Goal: Ask a question: Seek information or help from site administrators or community

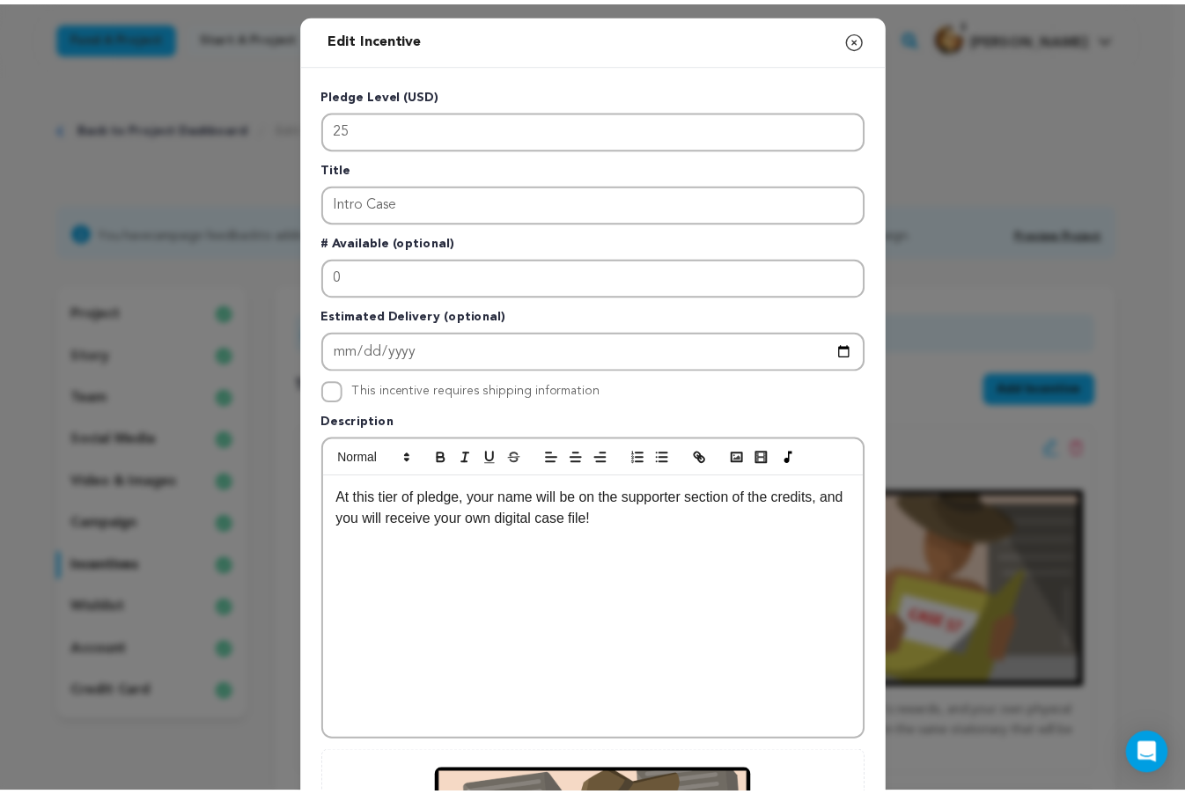
scroll to position [176, 0]
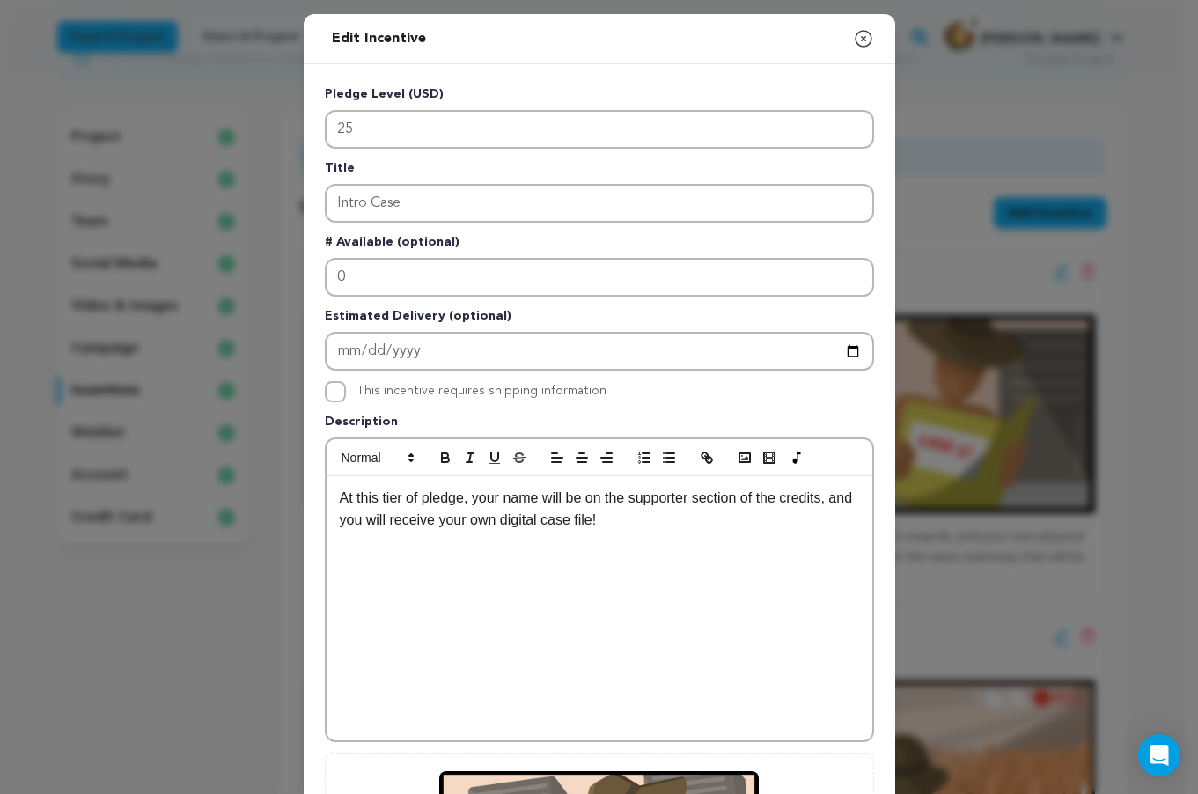
click at [853, 40] on icon "button" at bounding box center [863, 38] width 21 height 21
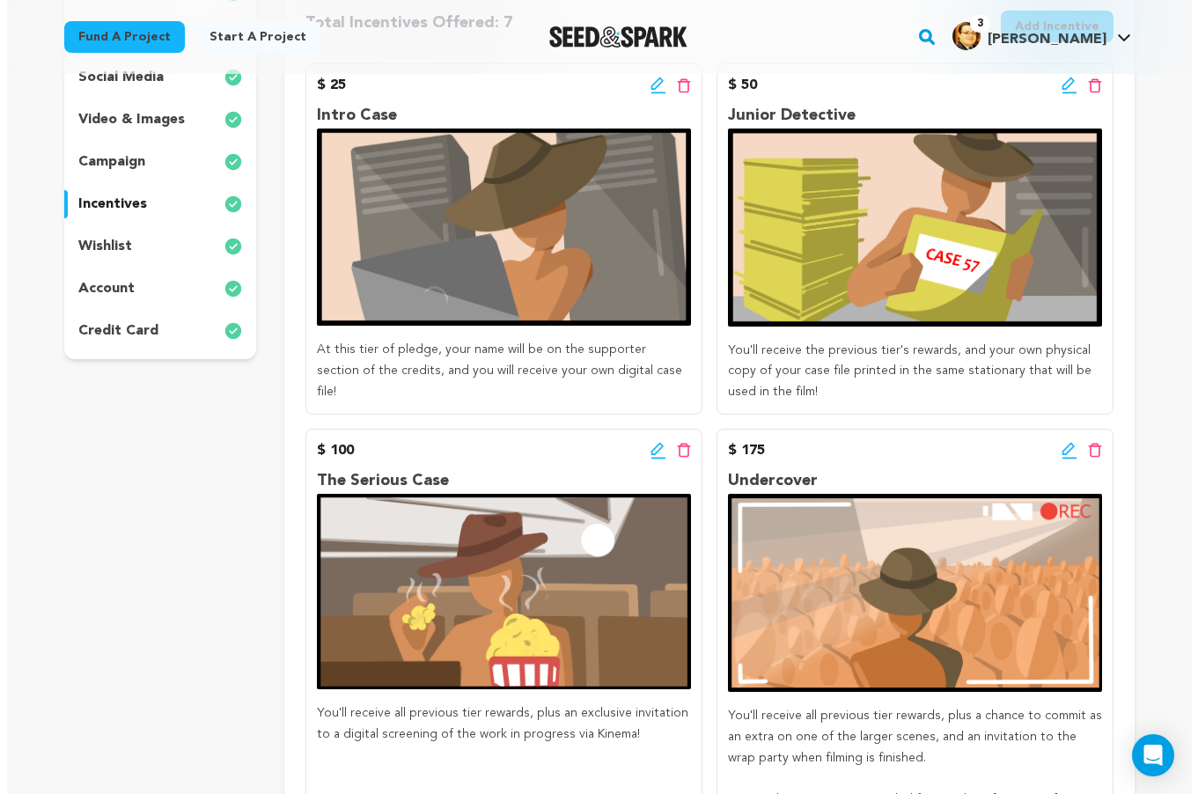
scroll to position [264, 0]
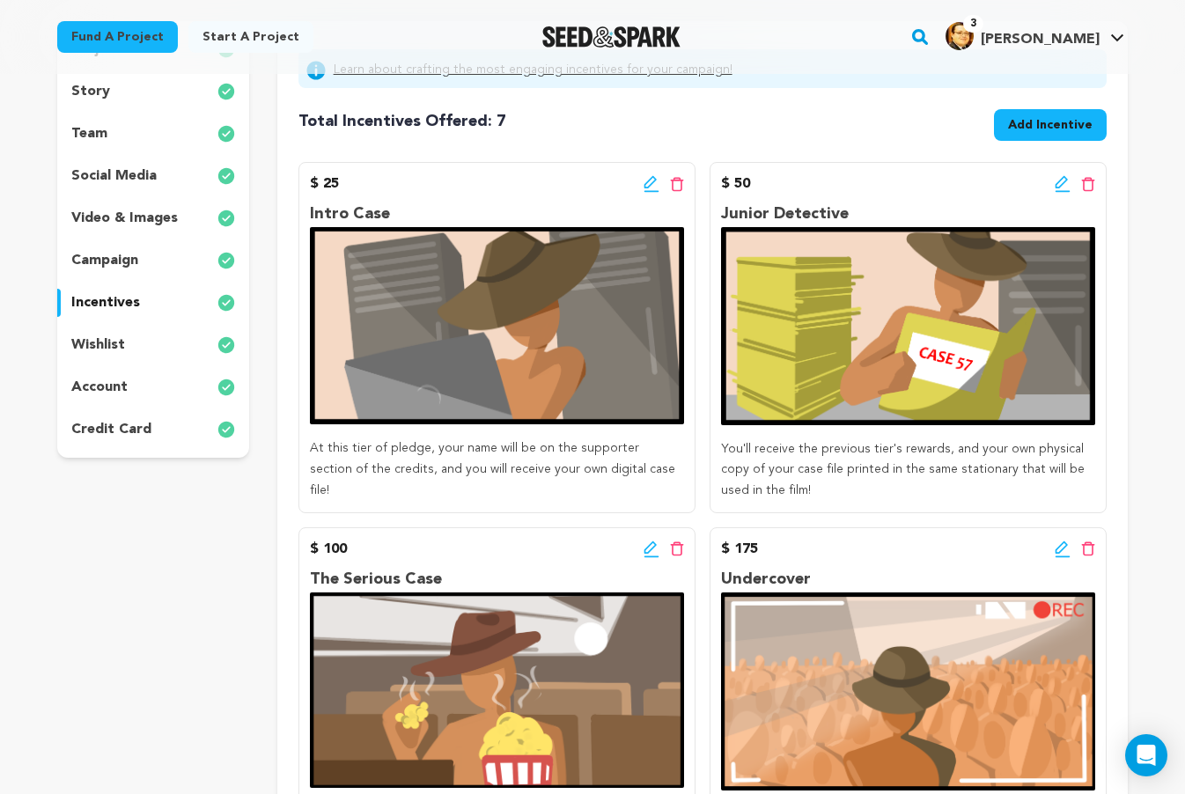
click at [649, 189] on icon at bounding box center [651, 184] width 16 height 18
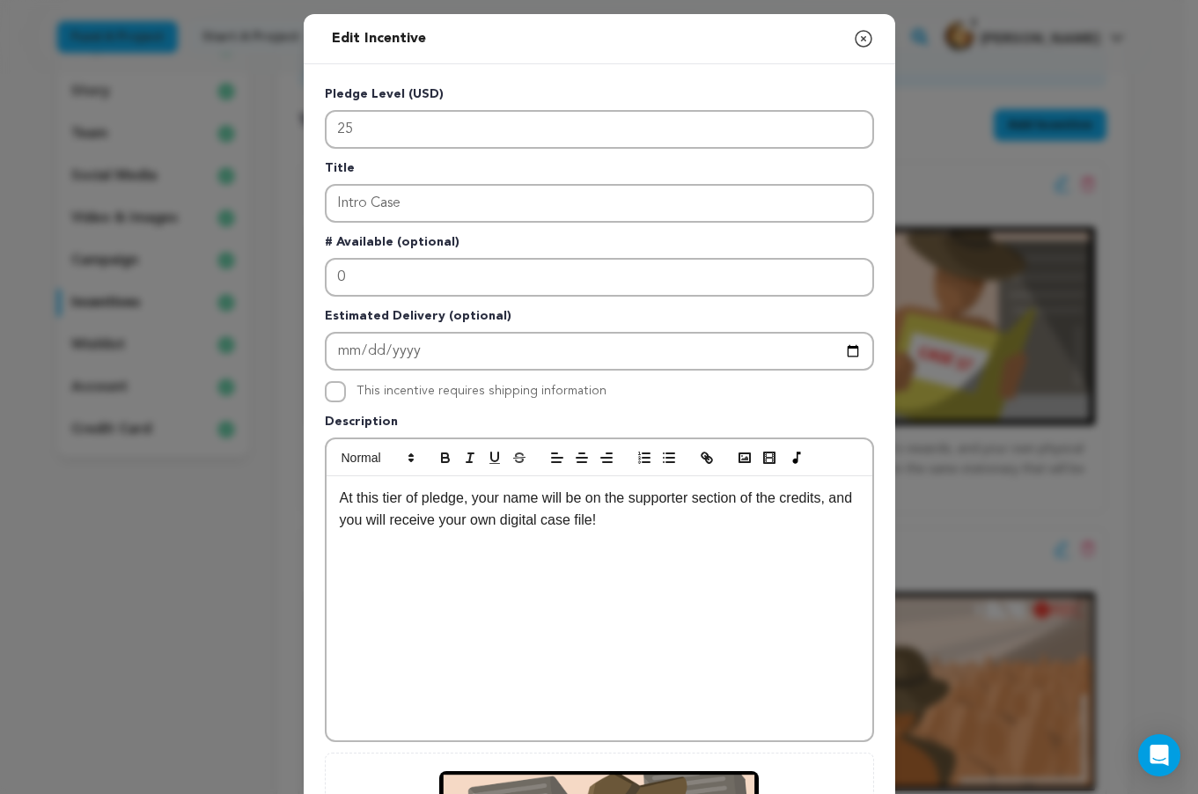
click at [826, 495] on p "At this tier of pledge, your name will be on the supporter section of the credi…" at bounding box center [599, 509] width 519 height 45
click at [697, 651] on div "At this tier of pledge, your name will be on the supporter section of the credi…" at bounding box center [600, 608] width 546 height 264
click at [577, 546] on p "At this tier of pledge, your name will be on the supporter section of the credi…" at bounding box center [599, 521] width 519 height 68
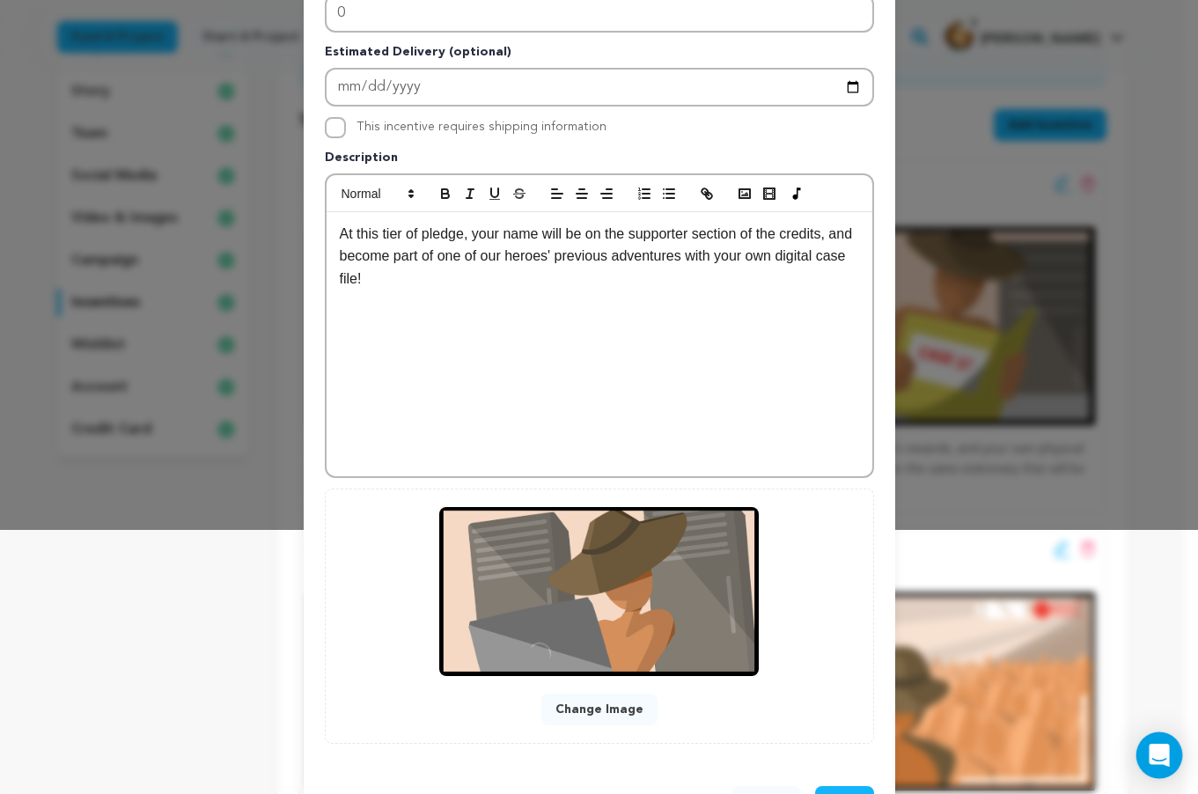
click at [1148, 760] on div "Open Intercom Messenger" at bounding box center [1159, 755] width 47 height 47
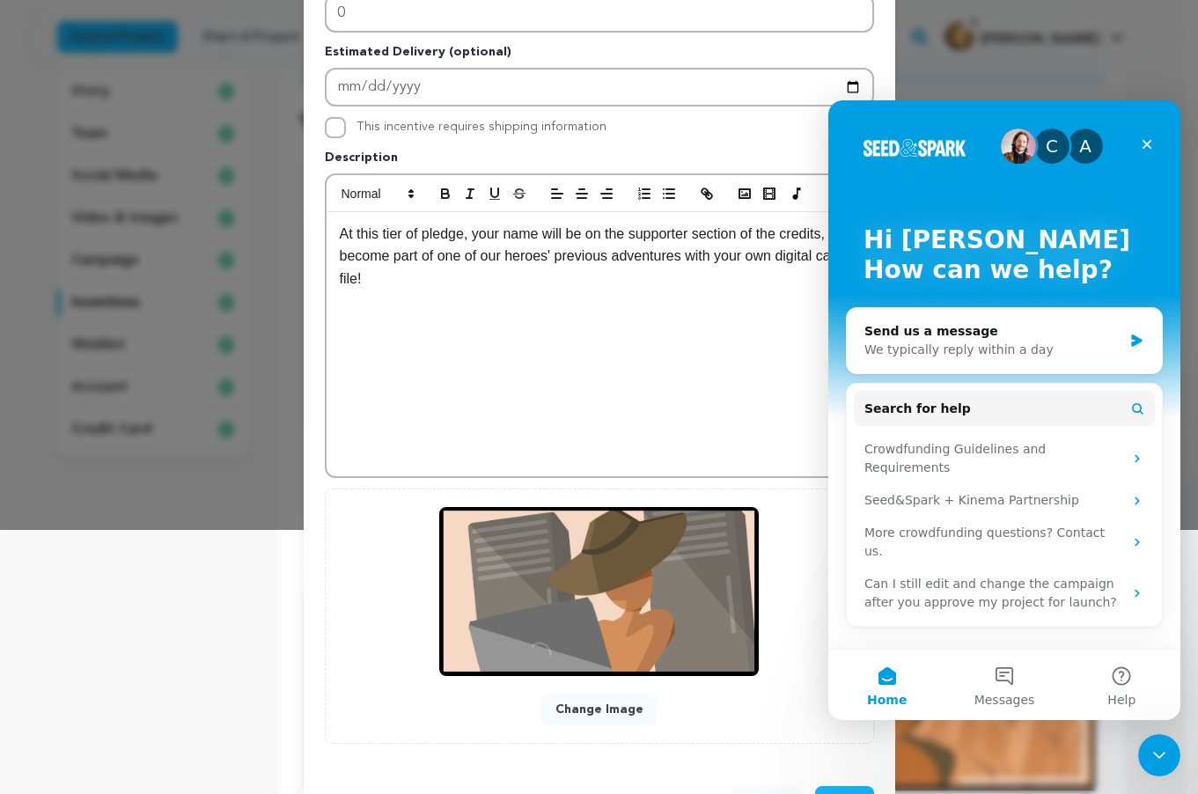
scroll to position [0, 0]
click at [996, 684] on button "Messages" at bounding box center [1003, 684] width 117 height 70
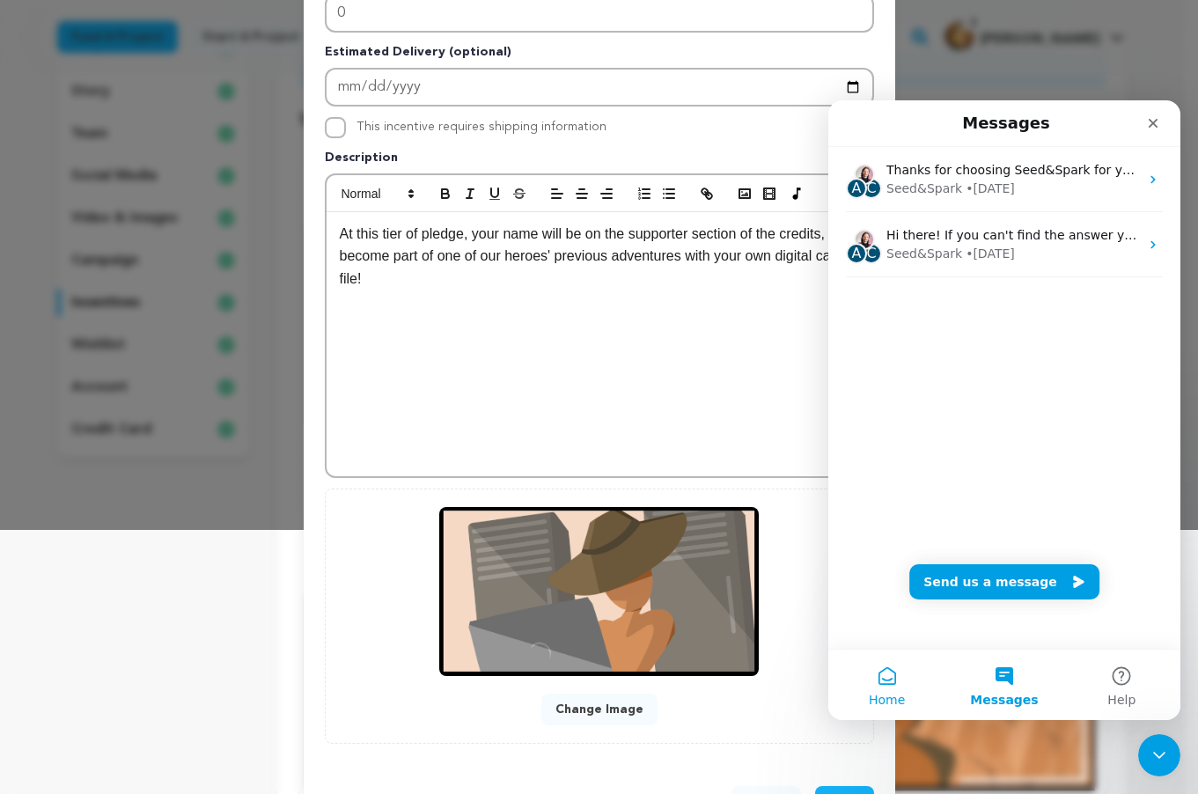
click at [877, 693] on span "Home" at bounding box center [887, 699] width 36 height 12
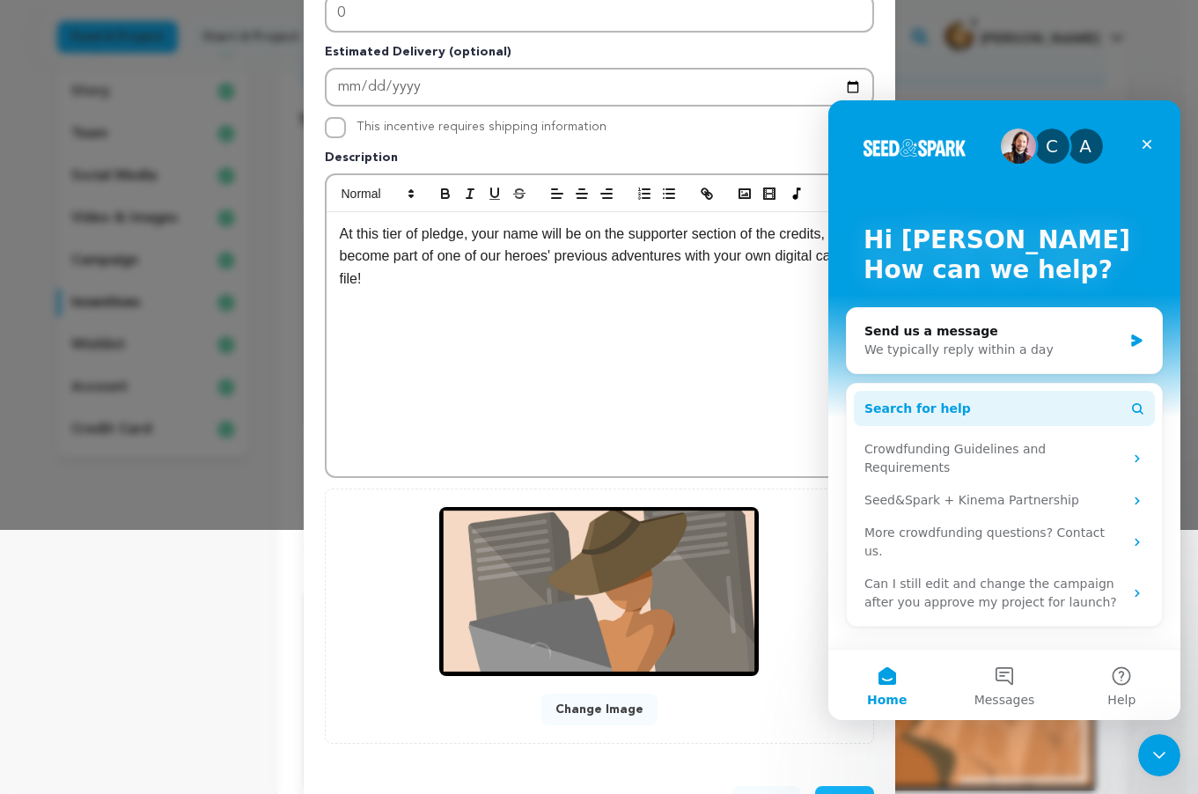
click at [1038, 417] on button "Search for help" at bounding box center [1004, 408] width 301 height 35
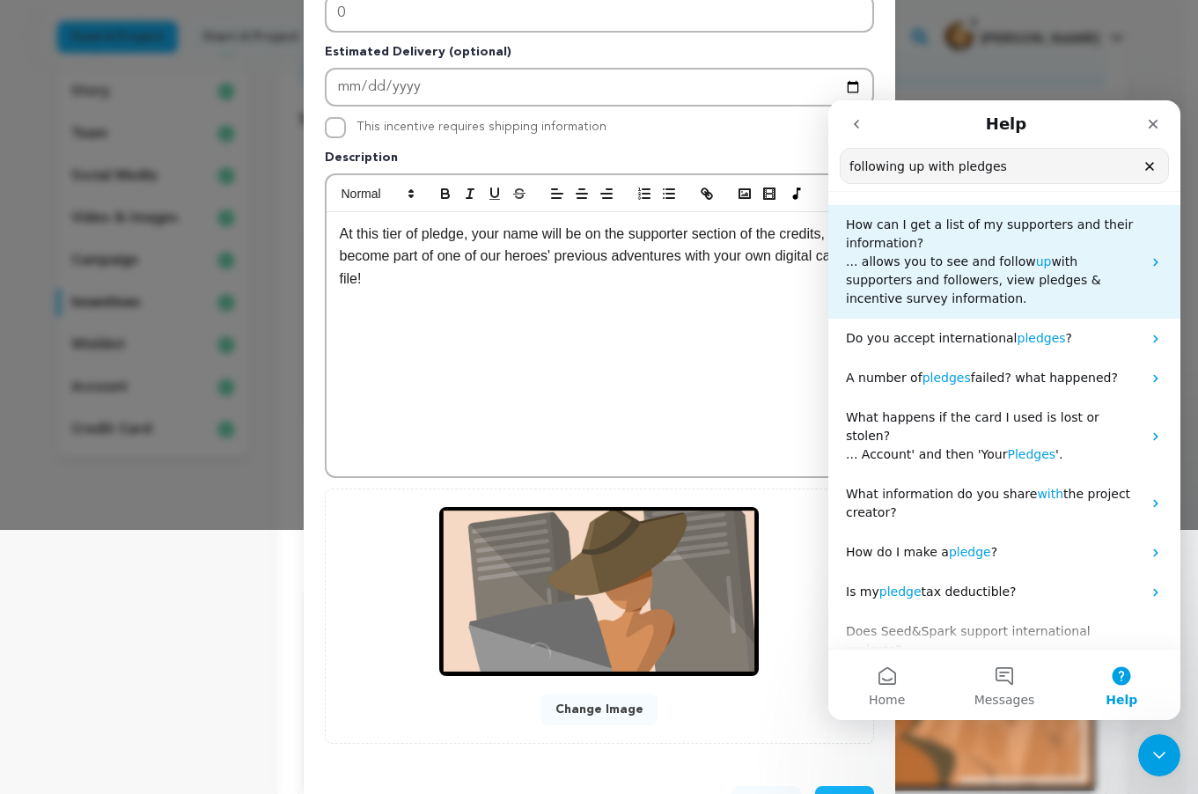
type input "following up with pledges"
click at [1019, 282] on span "with supporters and followers, view pledges & incentive survey information." at bounding box center [973, 279] width 255 height 51
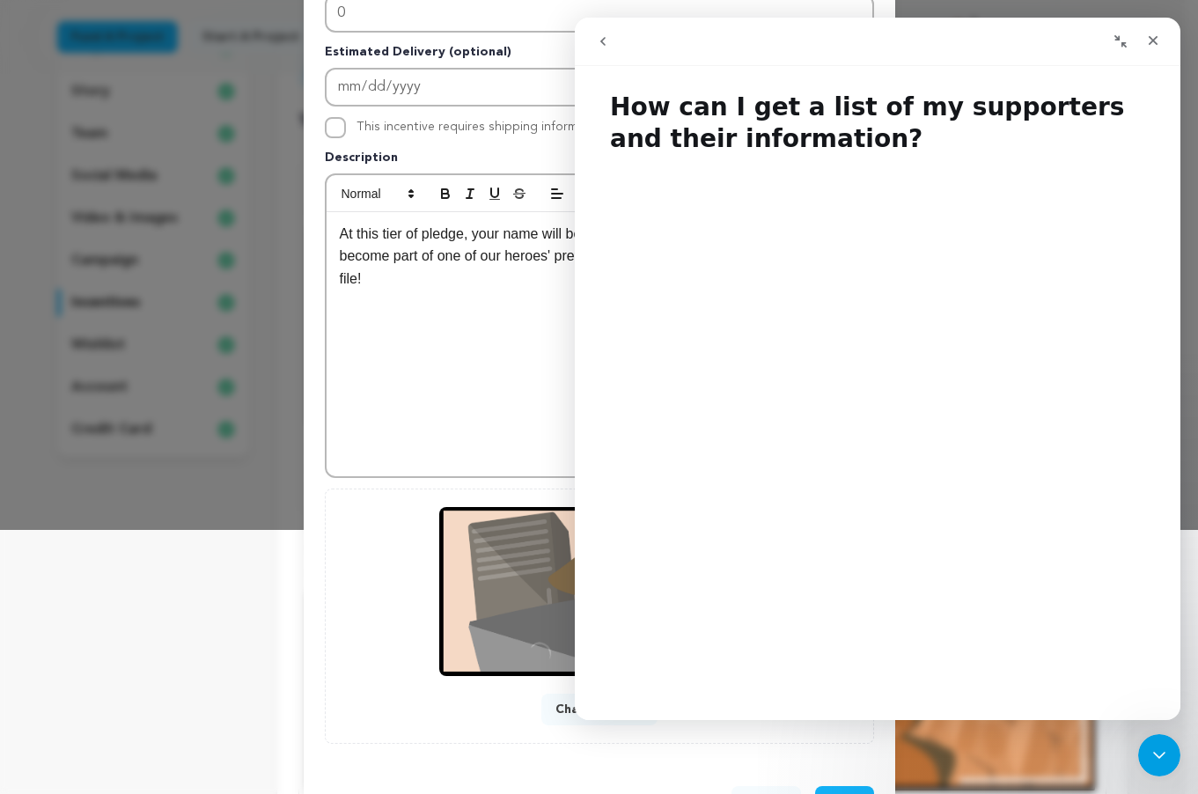
click at [617, 41] on button "go back" at bounding box center [602, 41] width 33 height 33
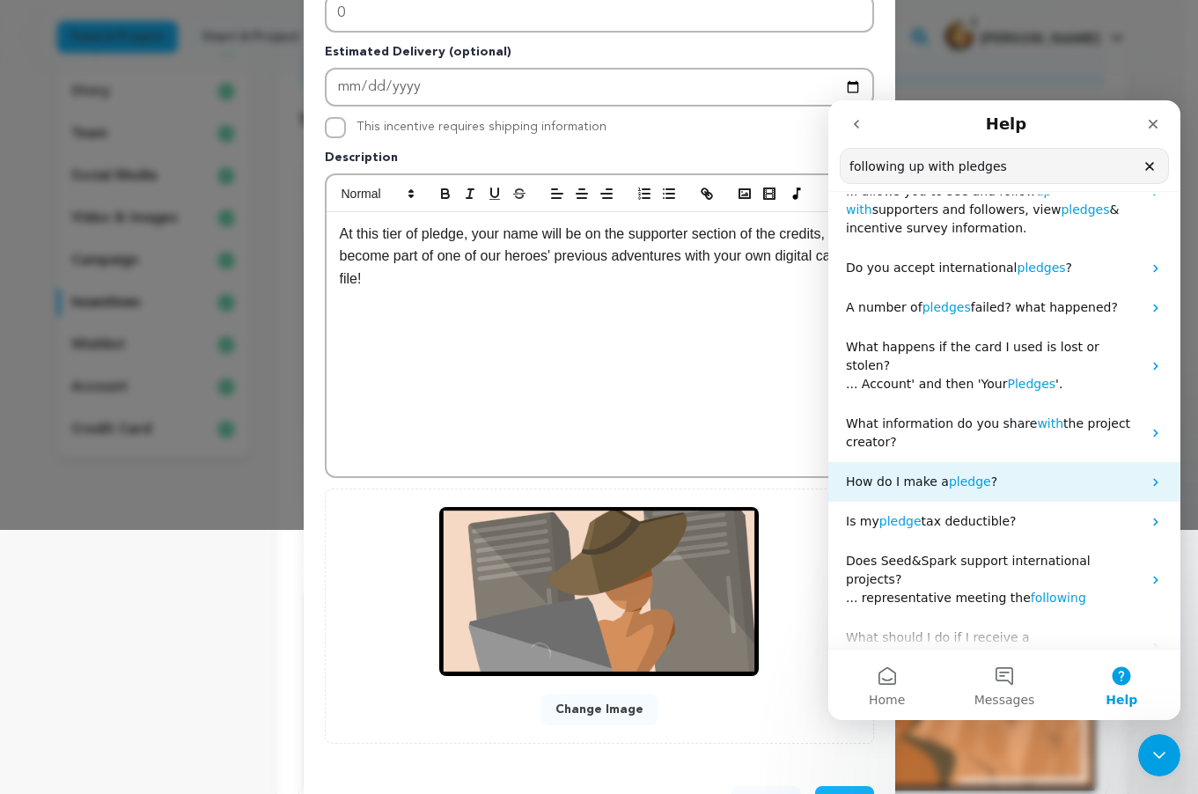
scroll to position [156, 0]
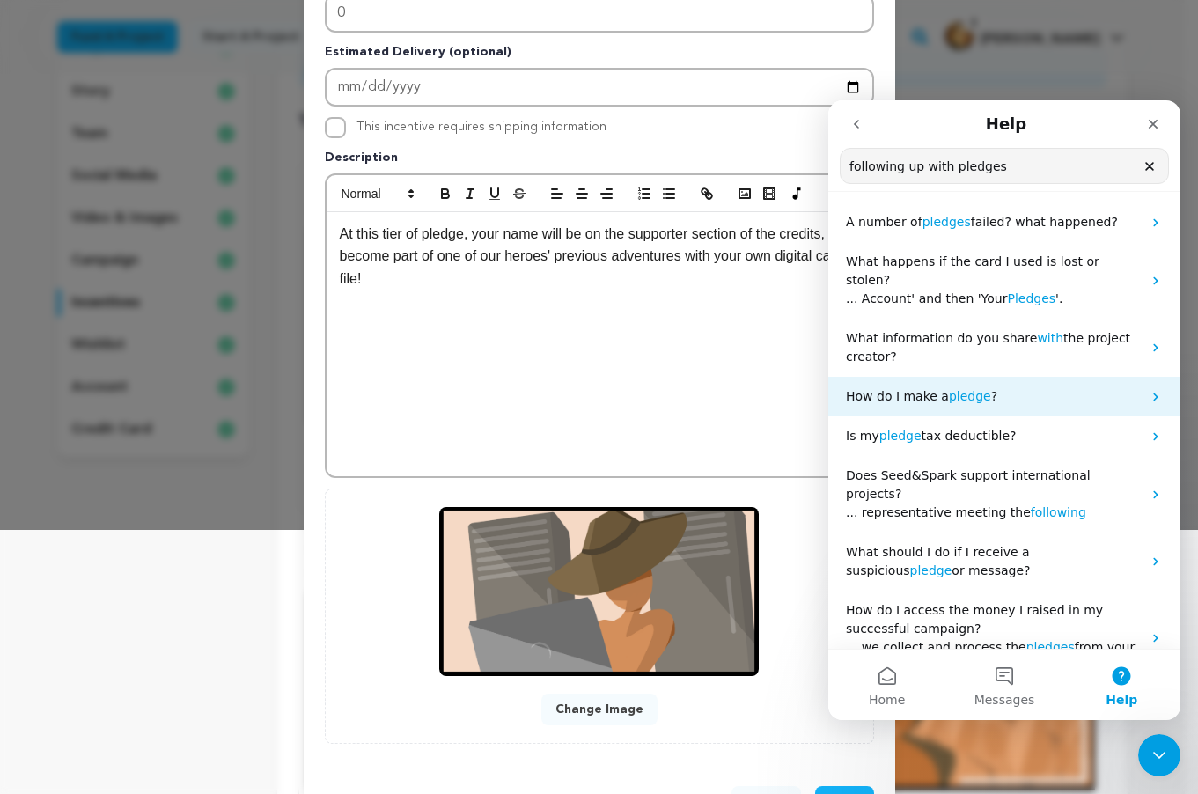
click at [968, 392] on div "How do I make a pledge ?" at bounding box center [1004, 397] width 352 height 40
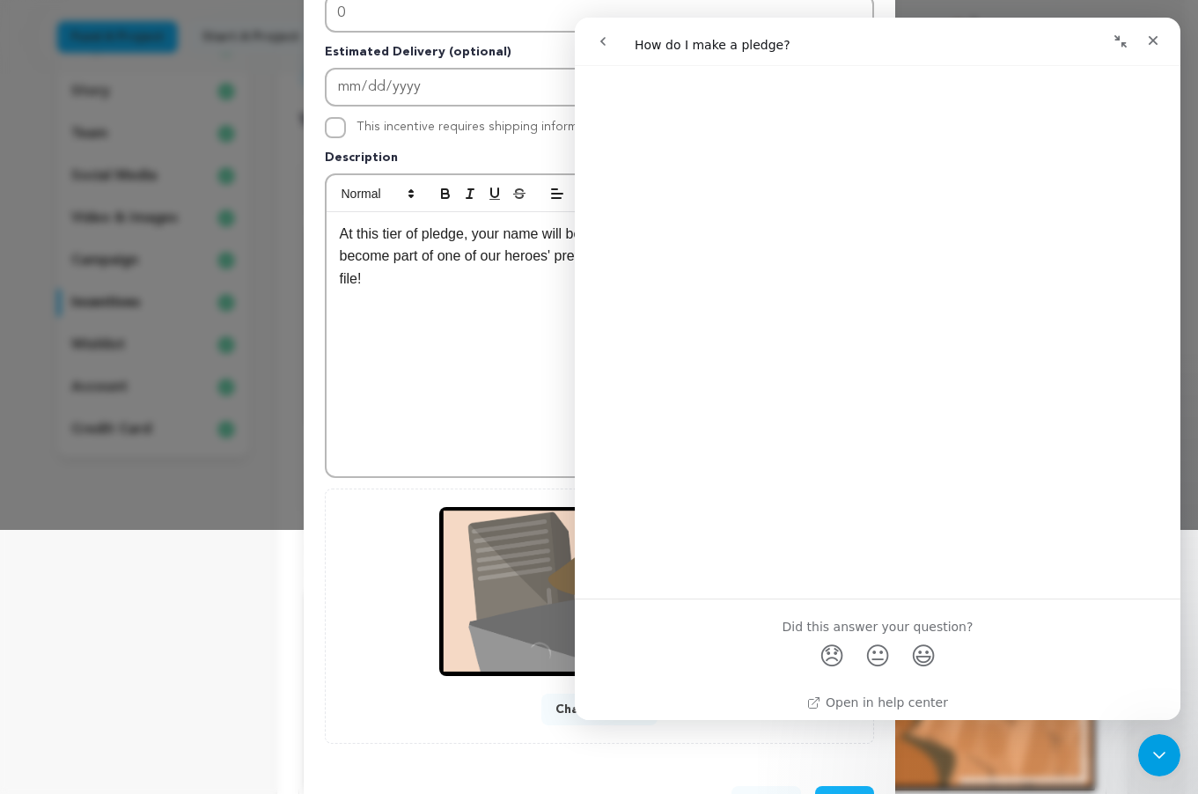
scroll to position [294, 0]
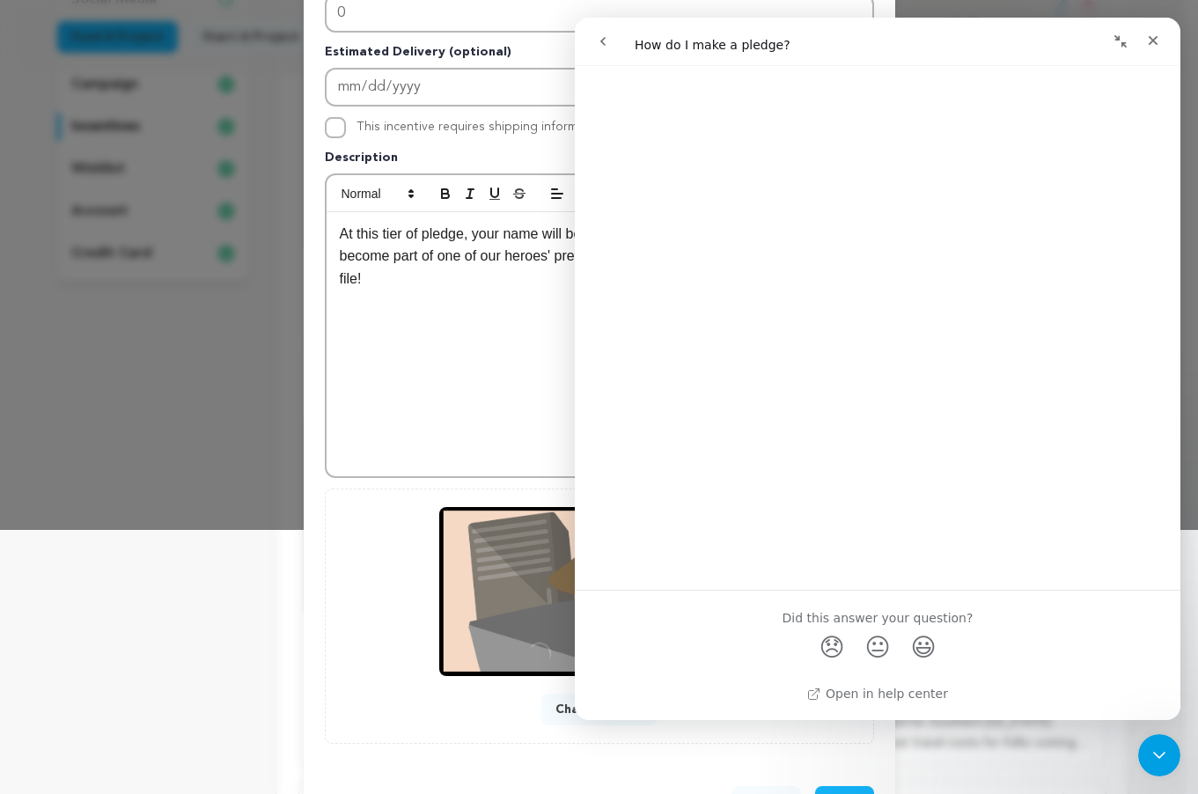
scroll to position [264, 0]
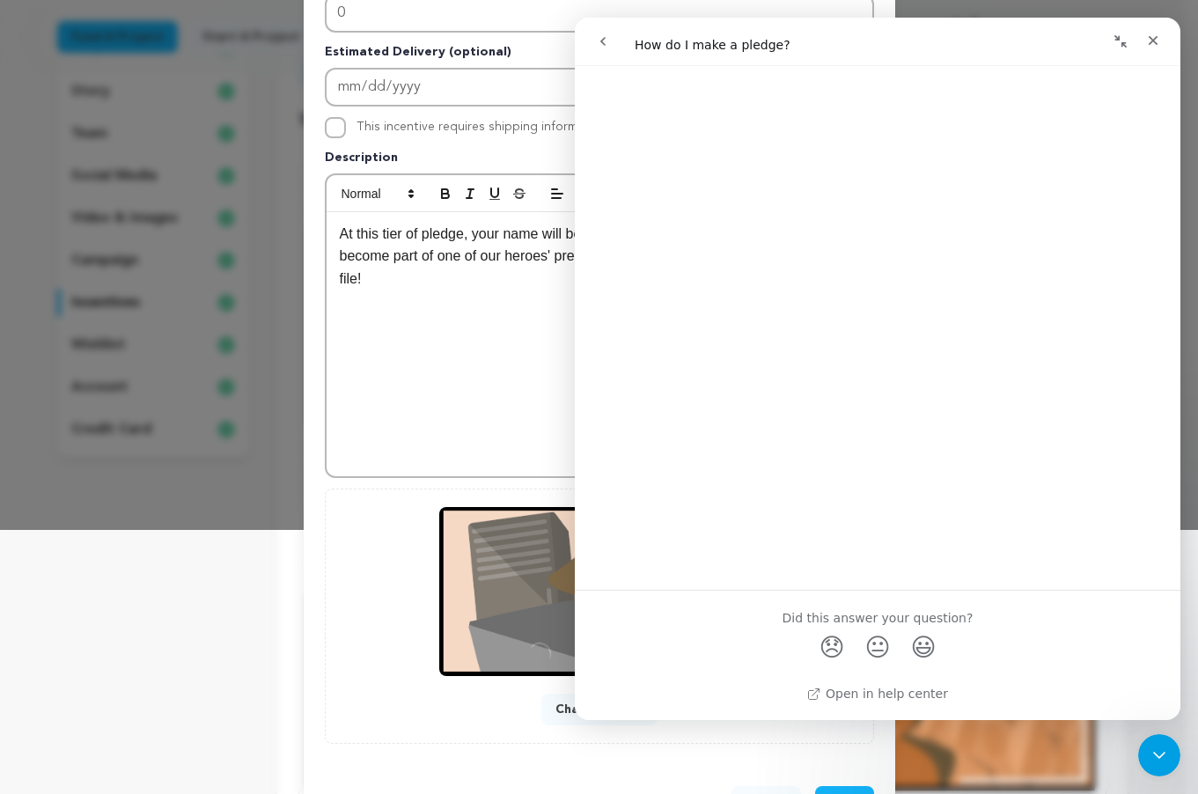
click at [599, 31] on button "go back" at bounding box center [602, 41] width 33 height 33
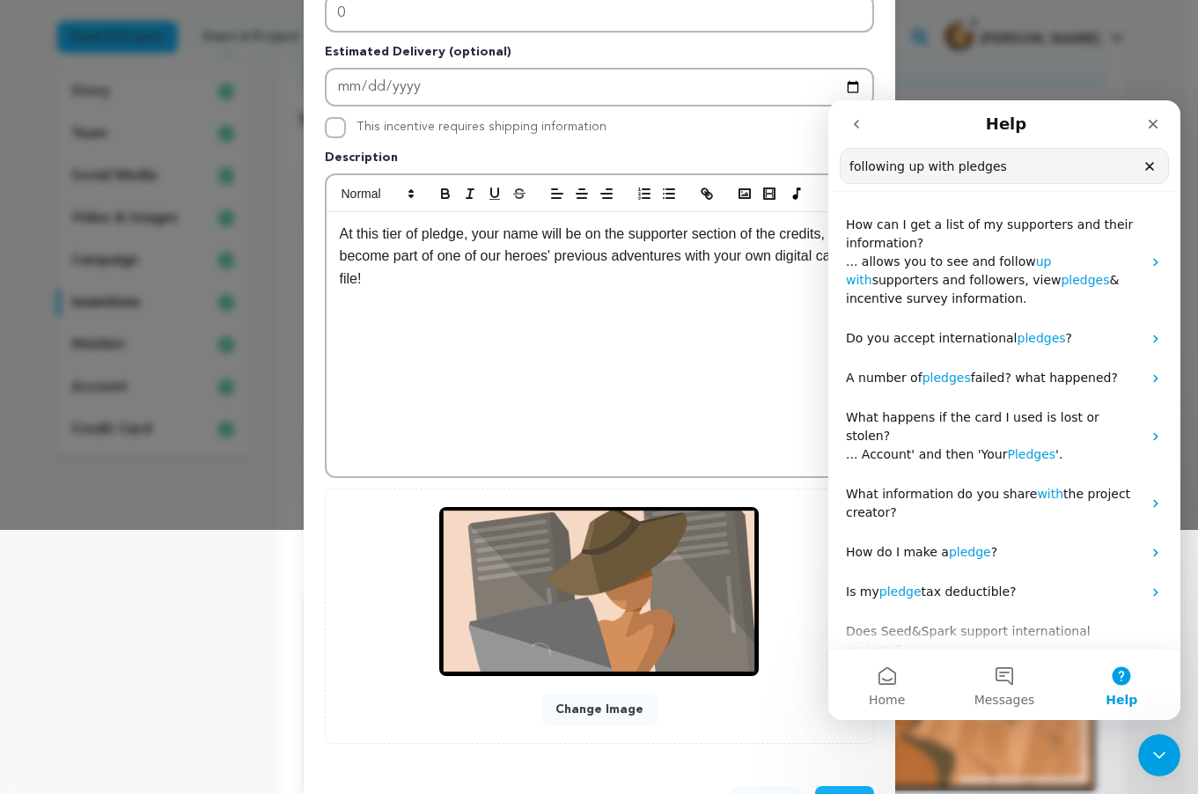
click at [723, 323] on div "At this tier of pledge, your name will be on the supporter section of the credi…" at bounding box center [600, 344] width 546 height 264
click at [1053, 396] on div "A number of pledges failed? what happened?" at bounding box center [1004, 378] width 352 height 40
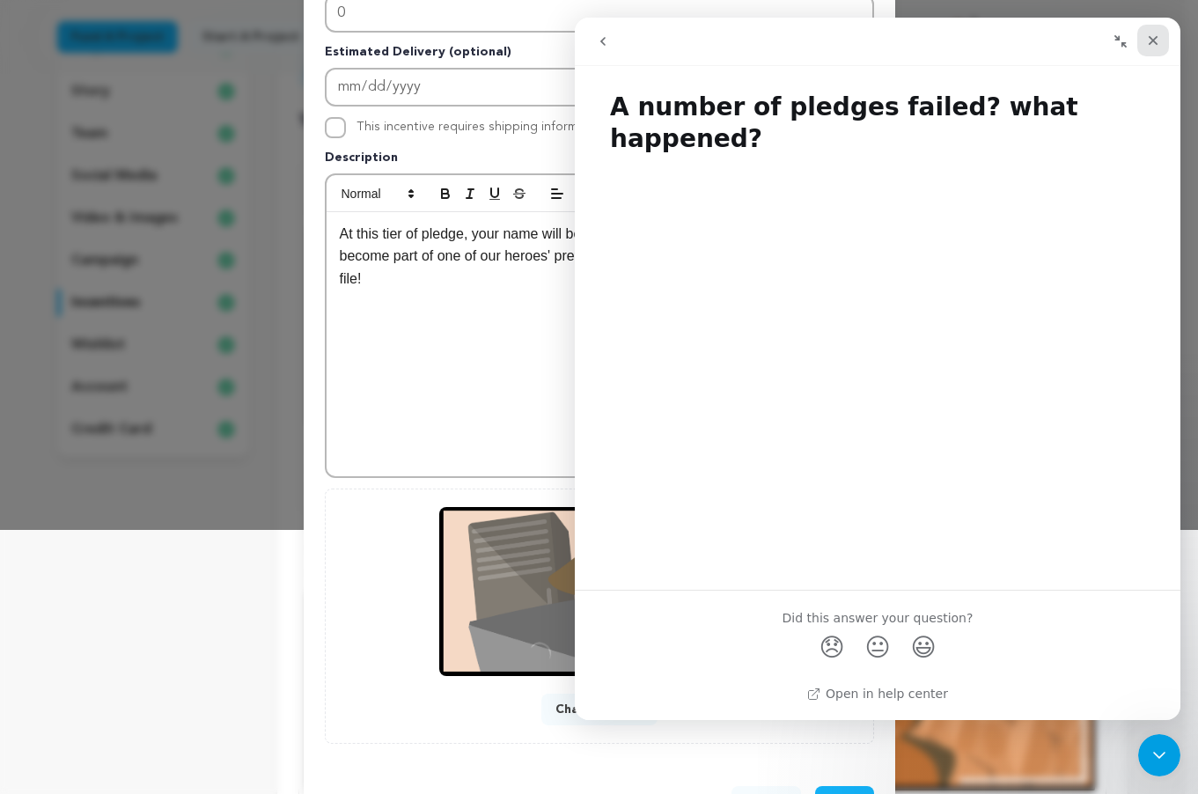
click at [1148, 37] on icon "Close" at bounding box center [1153, 40] width 14 height 14
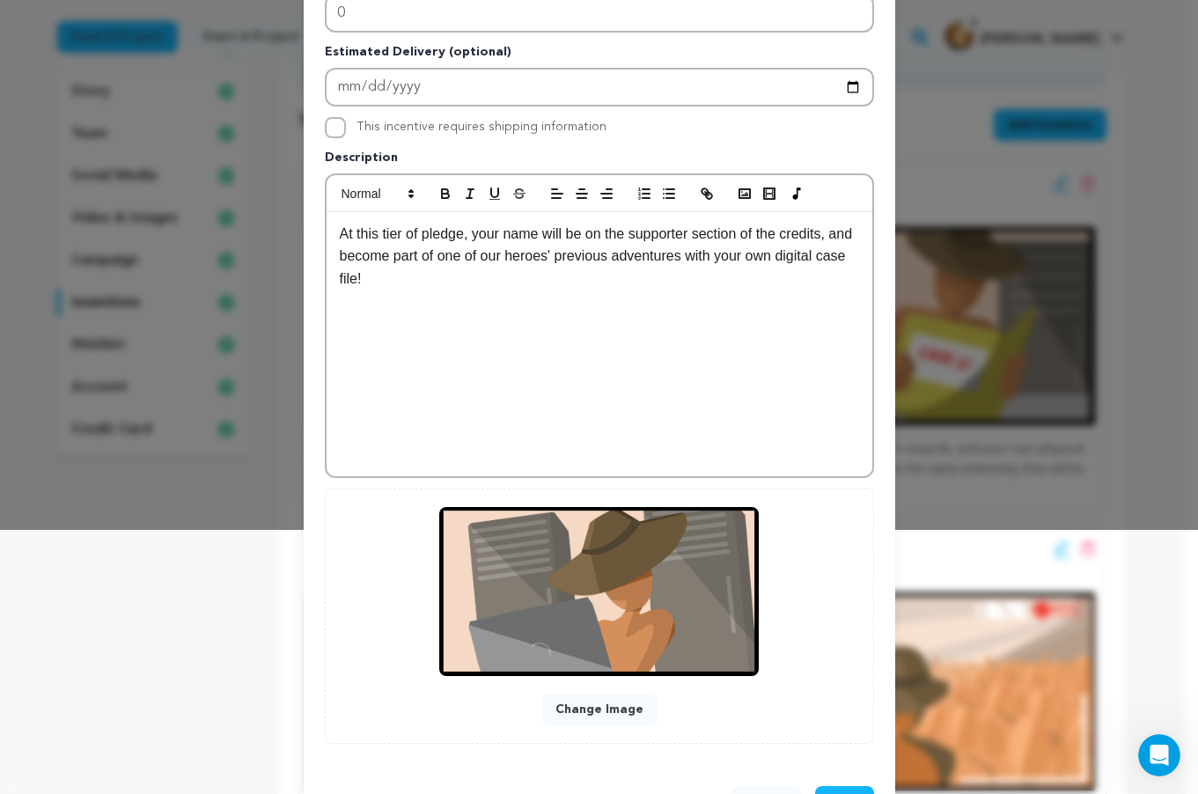
scroll to position [0, 0]
click at [671, 351] on div "At this tier of pledge, your name will be on the supporter section of the credi…" at bounding box center [600, 344] width 546 height 264
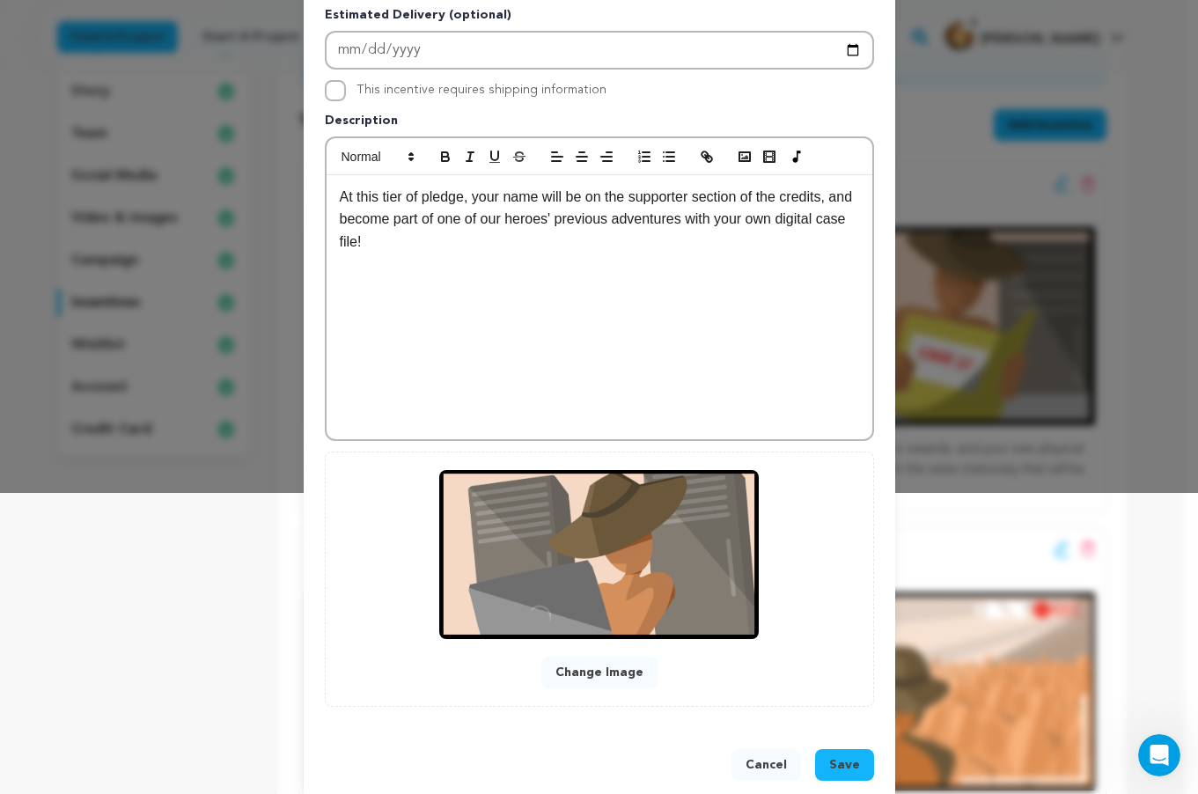
scroll to position [330, 0]
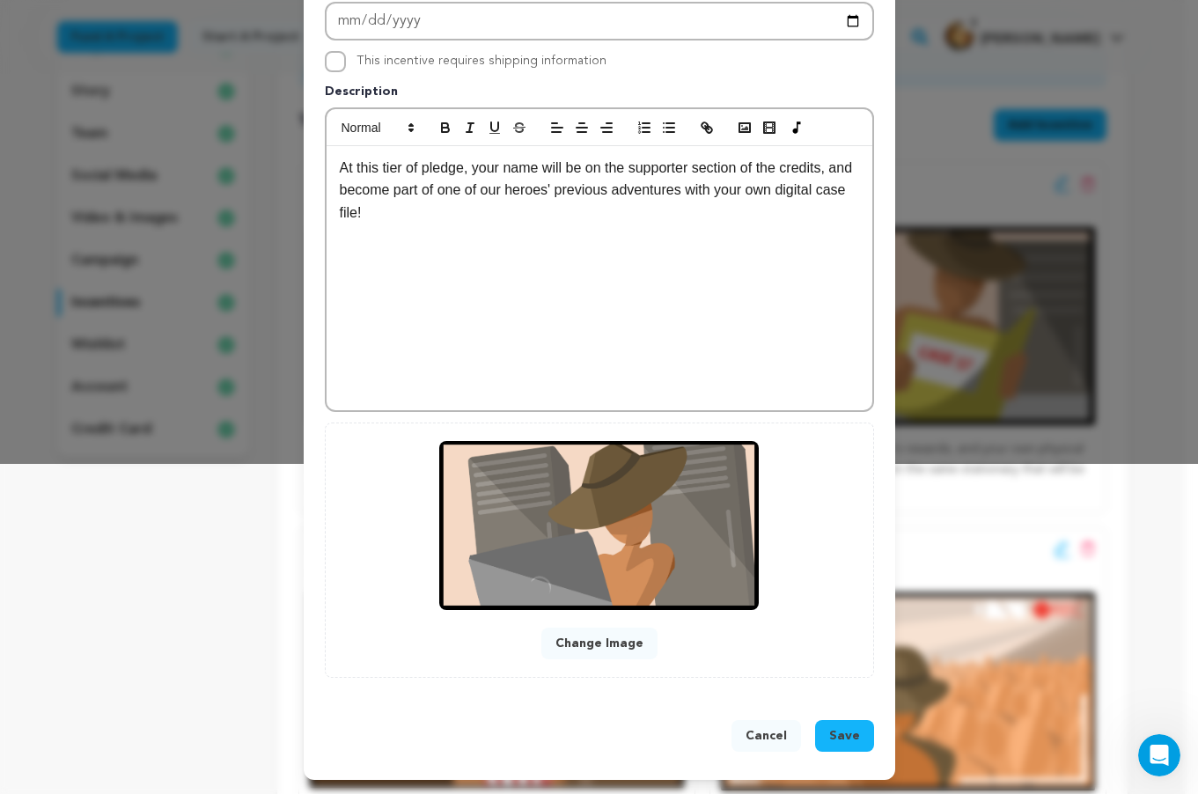
click at [821, 735] on button "Save" at bounding box center [844, 736] width 59 height 32
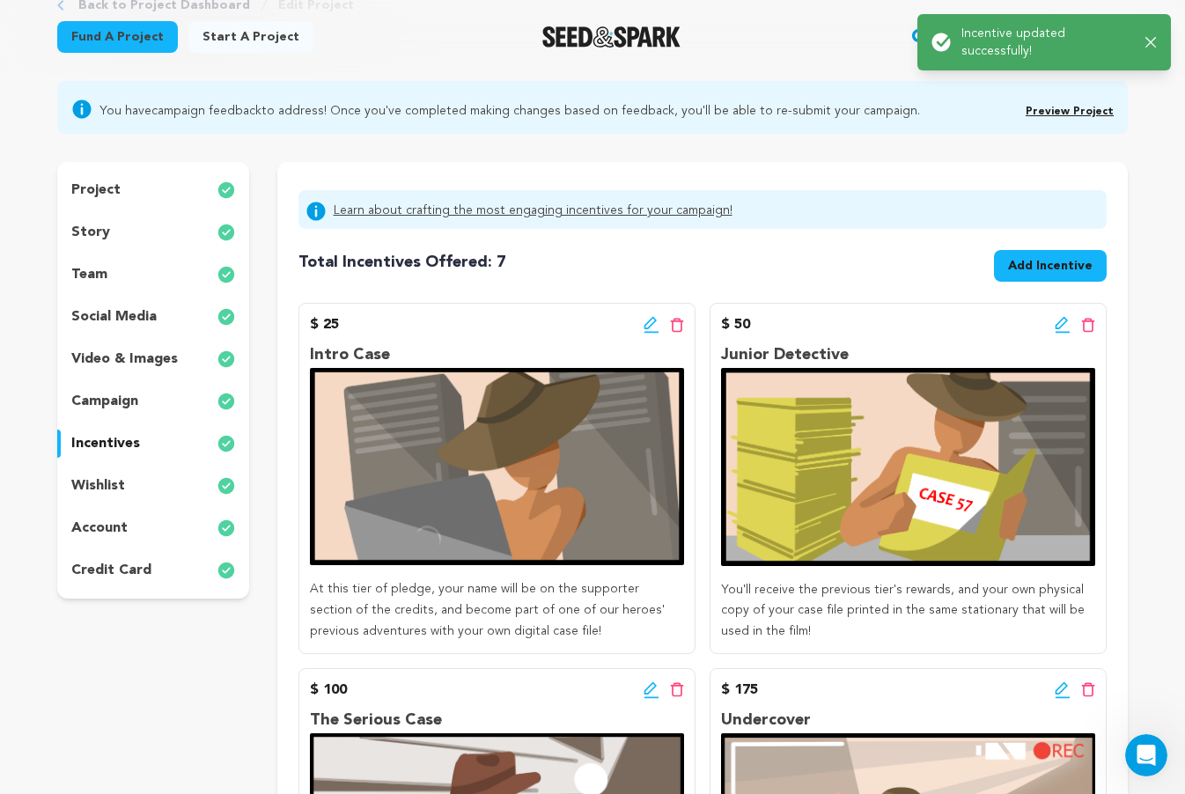
scroll to position [264, 0]
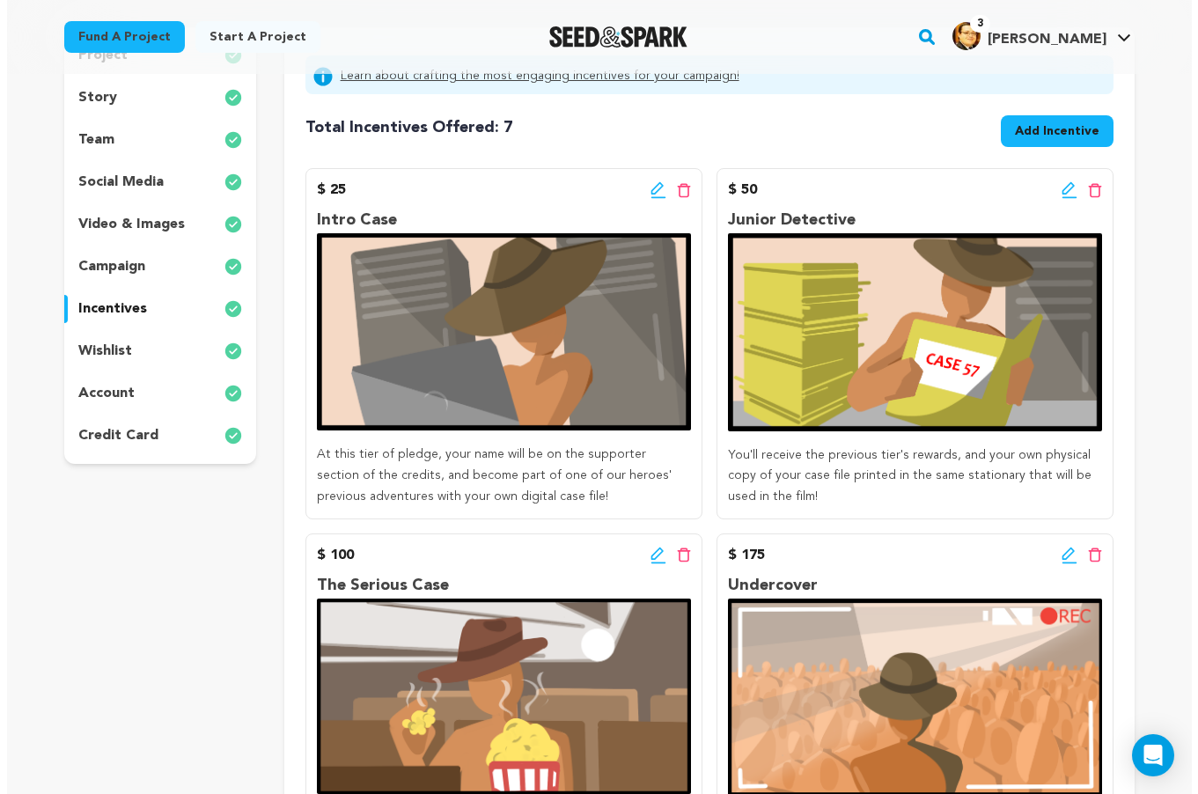
scroll to position [250, 0]
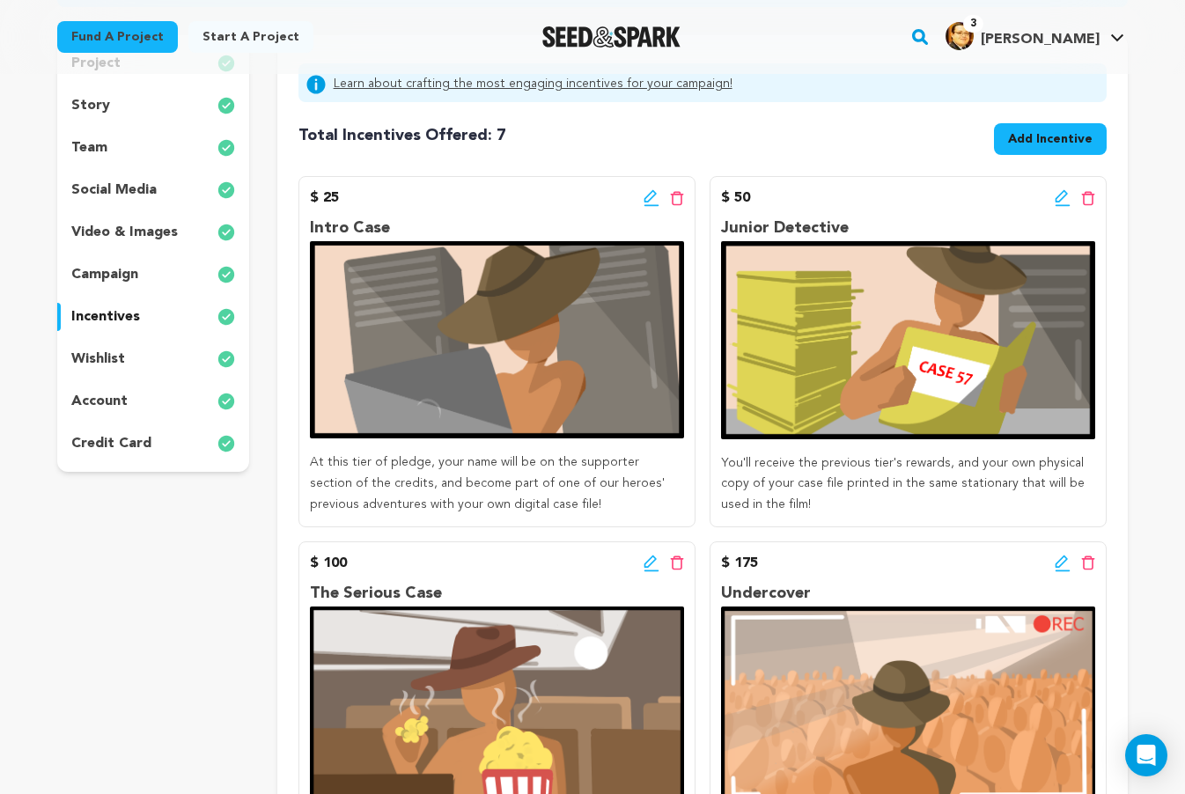
click at [643, 200] on icon at bounding box center [651, 198] width 16 height 18
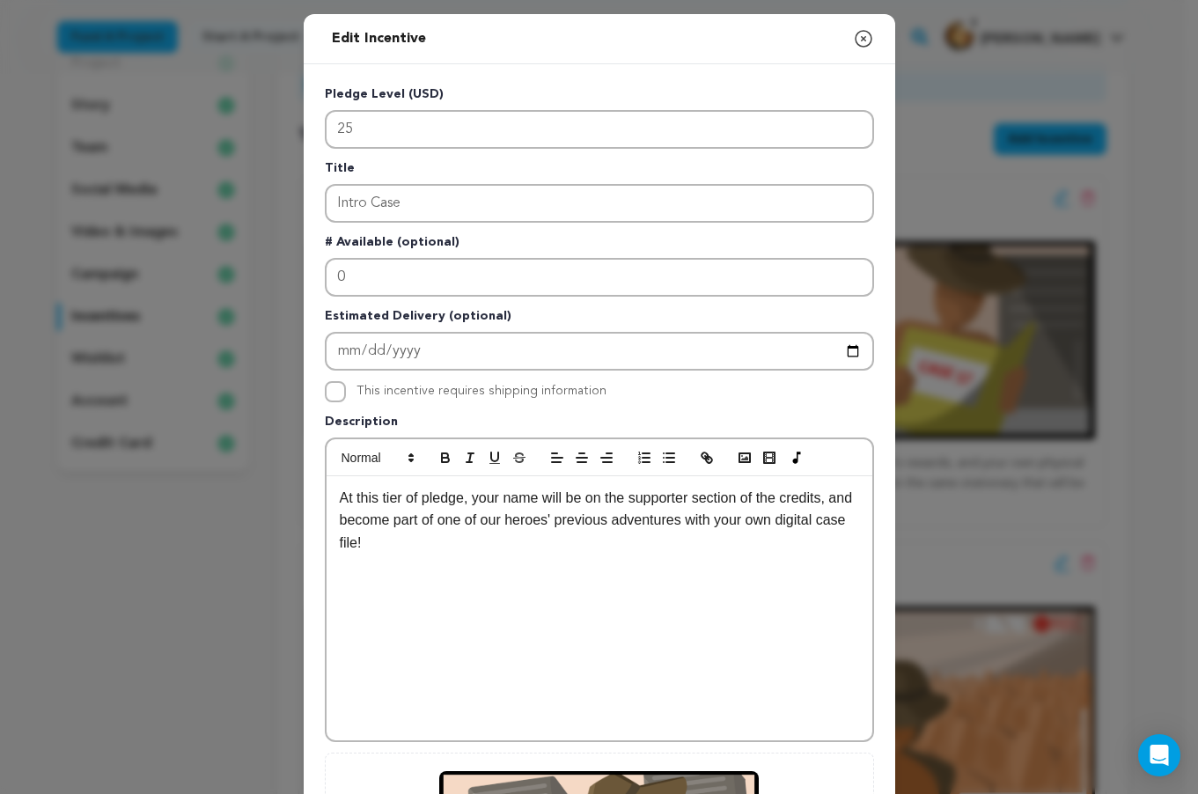
click at [693, 547] on p "At this tier of pledge, your name will be on the supporter section of the credi…" at bounding box center [599, 521] width 519 height 68
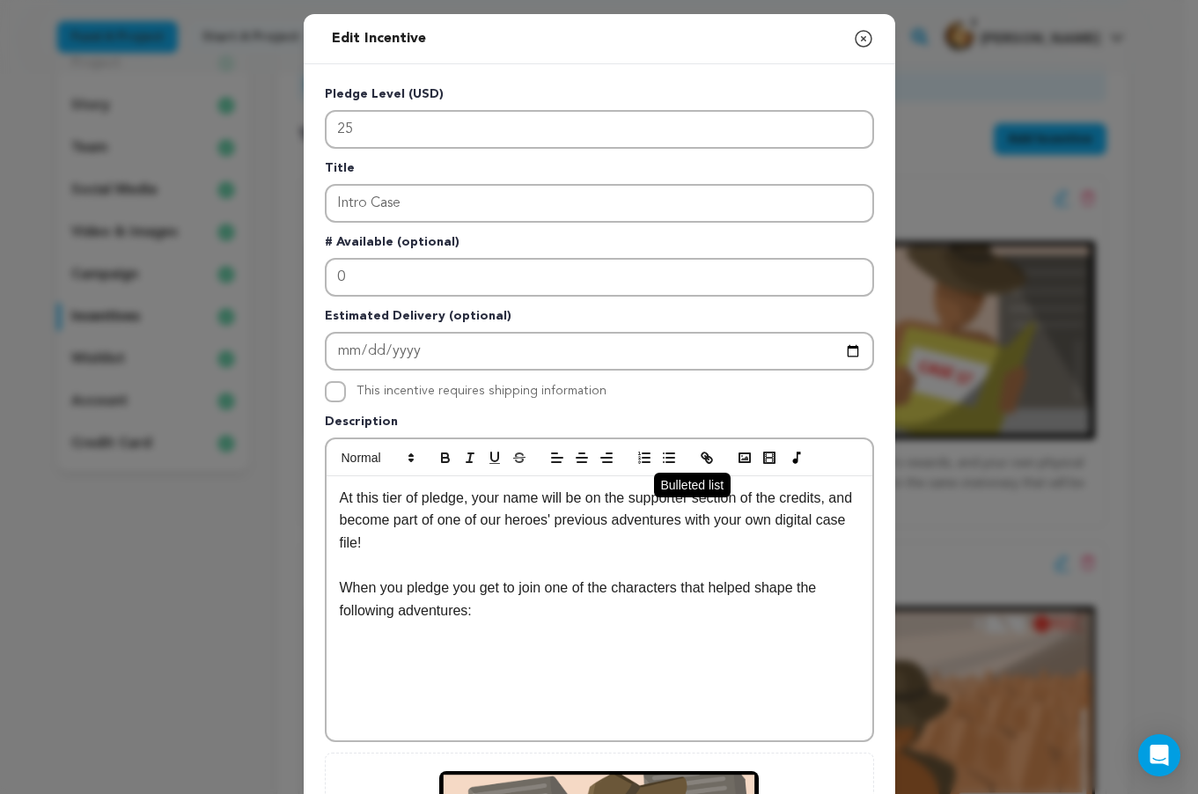
click at [657, 453] on button "button" at bounding box center [669, 457] width 25 height 21
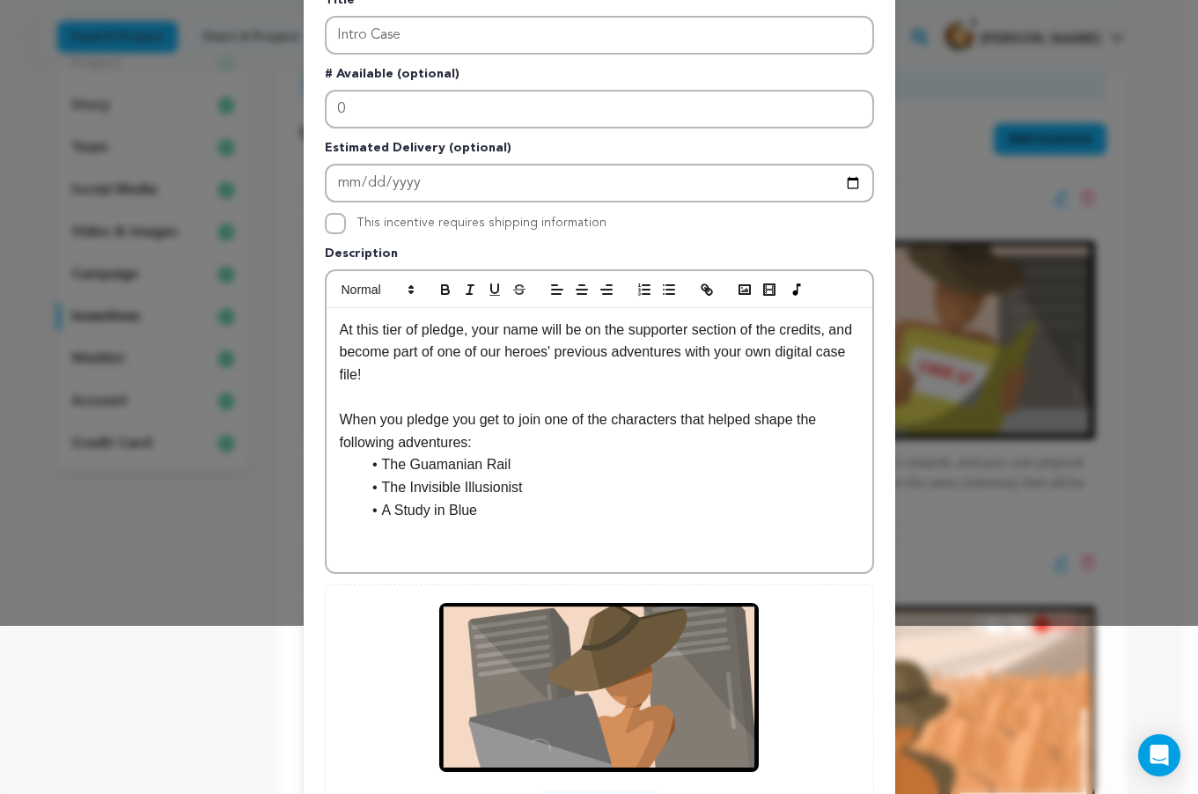
scroll to position [176, 0]
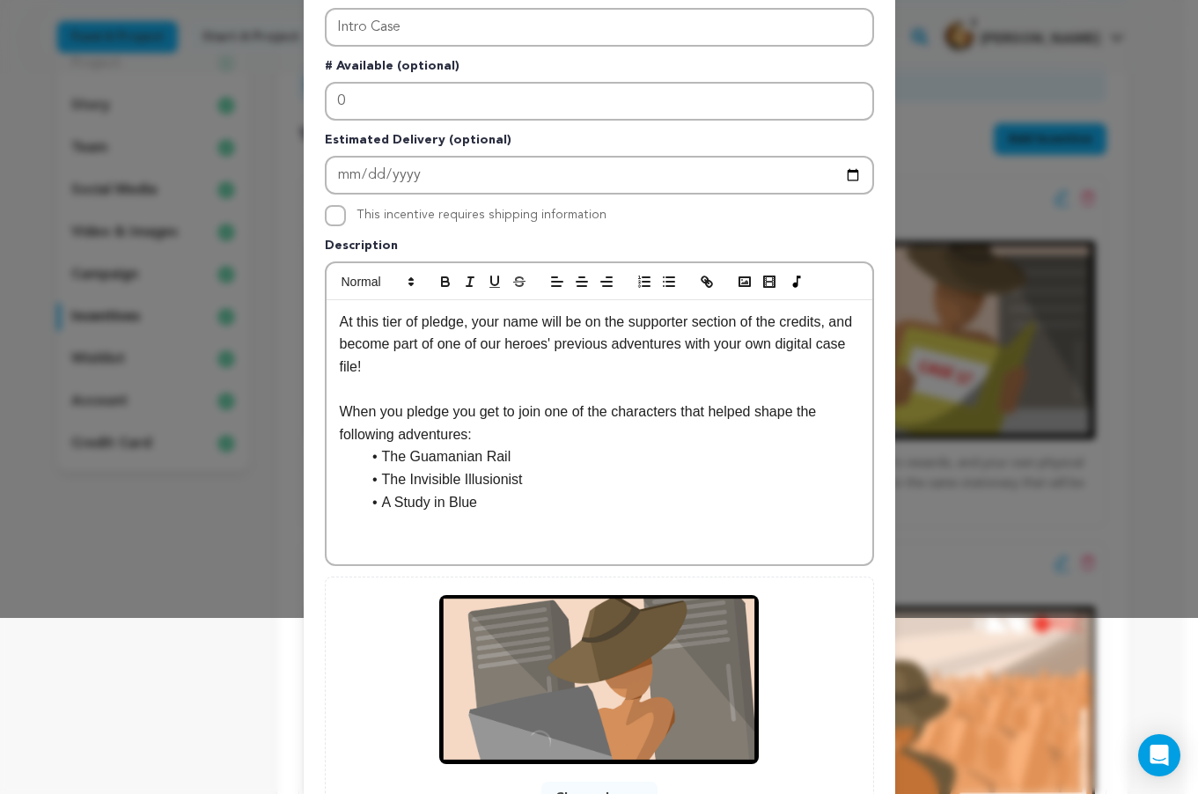
click at [642, 417] on p "When you pledge you get to join one of the characters that helped shape the fol…" at bounding box center [599, 422] width 519 height 45
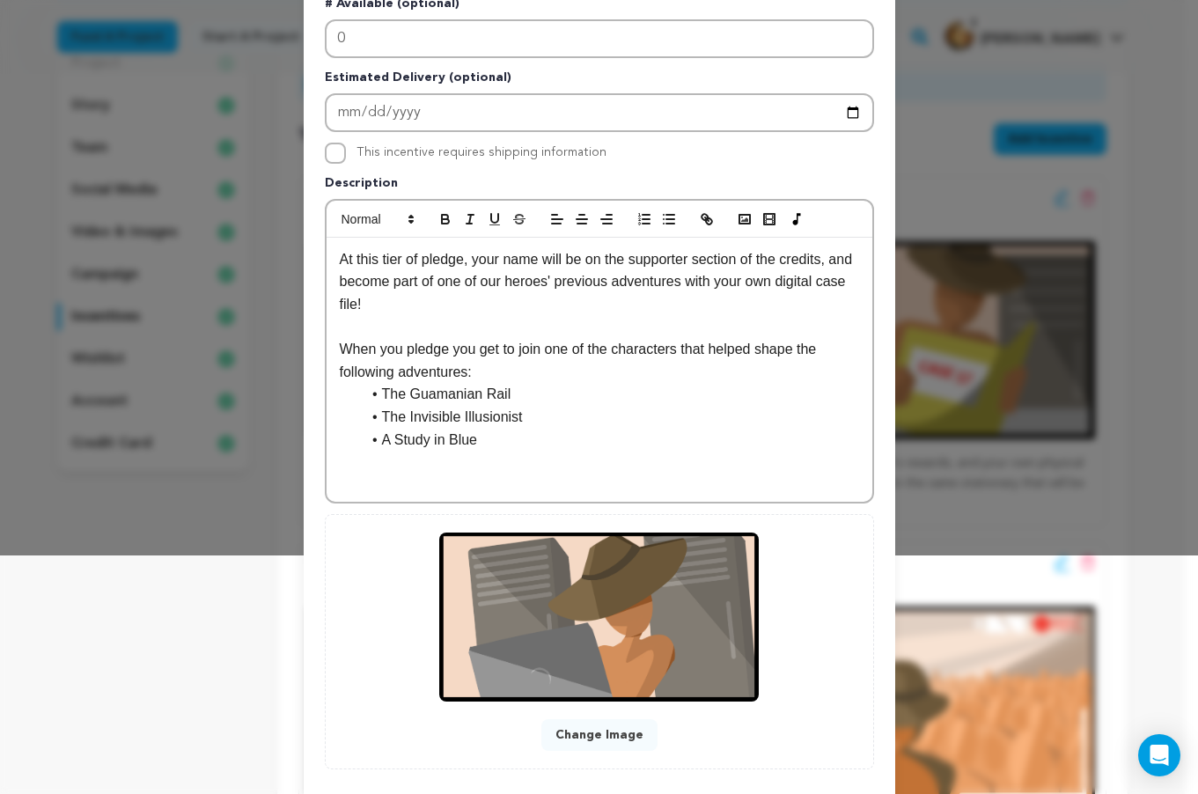
scroll to position [330, 0]
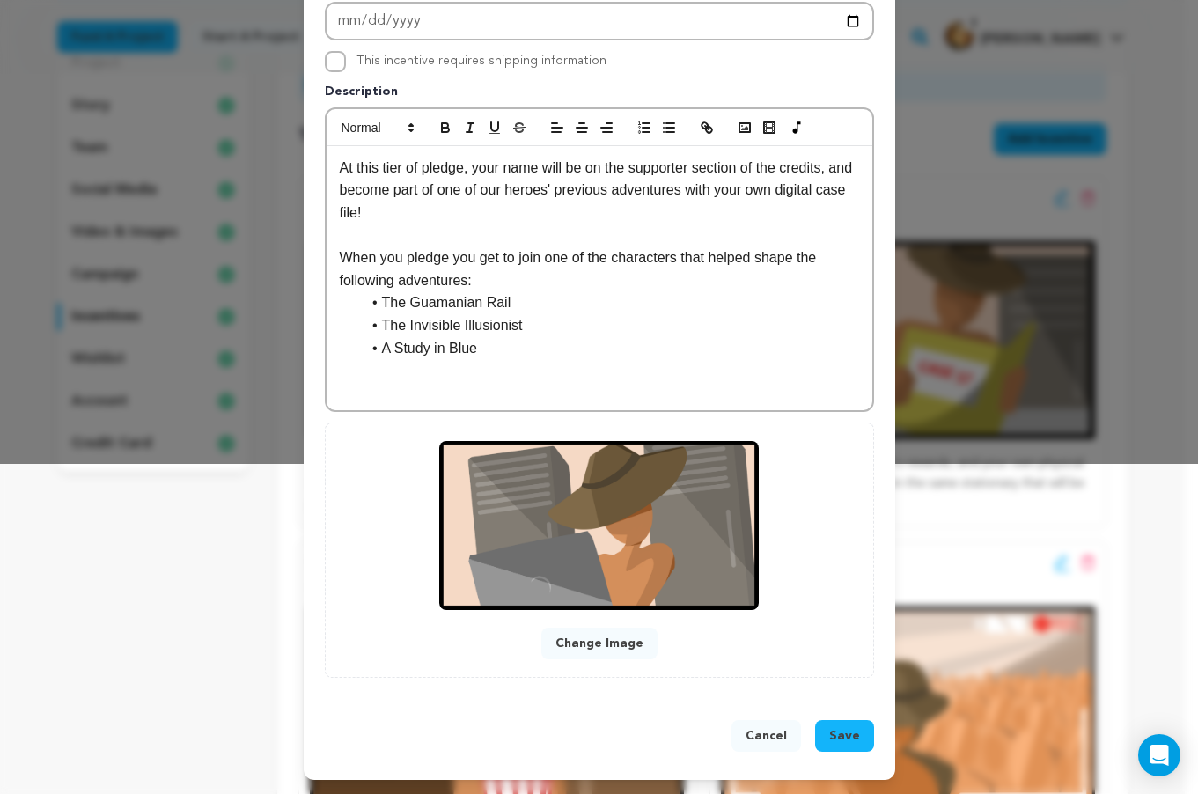
click at [842, 742] on span "Save" at bounding box center [844, 736] width 31 height 18
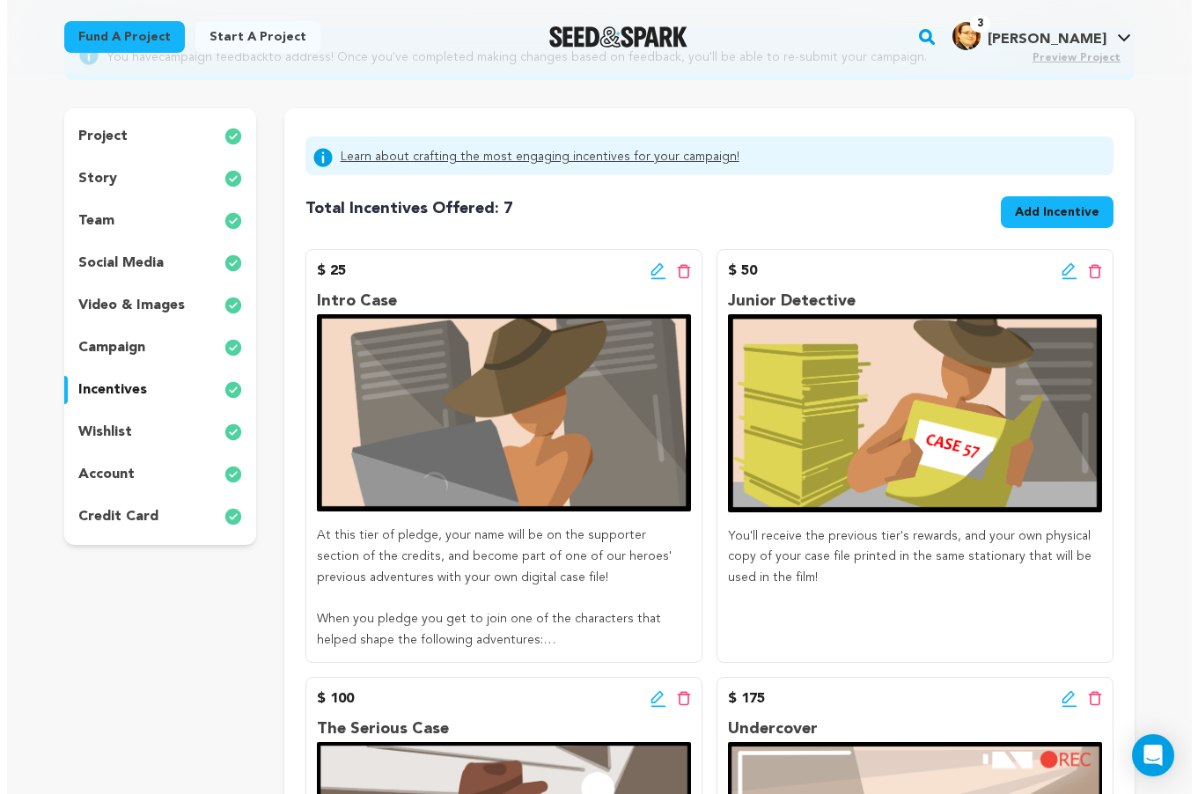
scroll to position [176, 0]
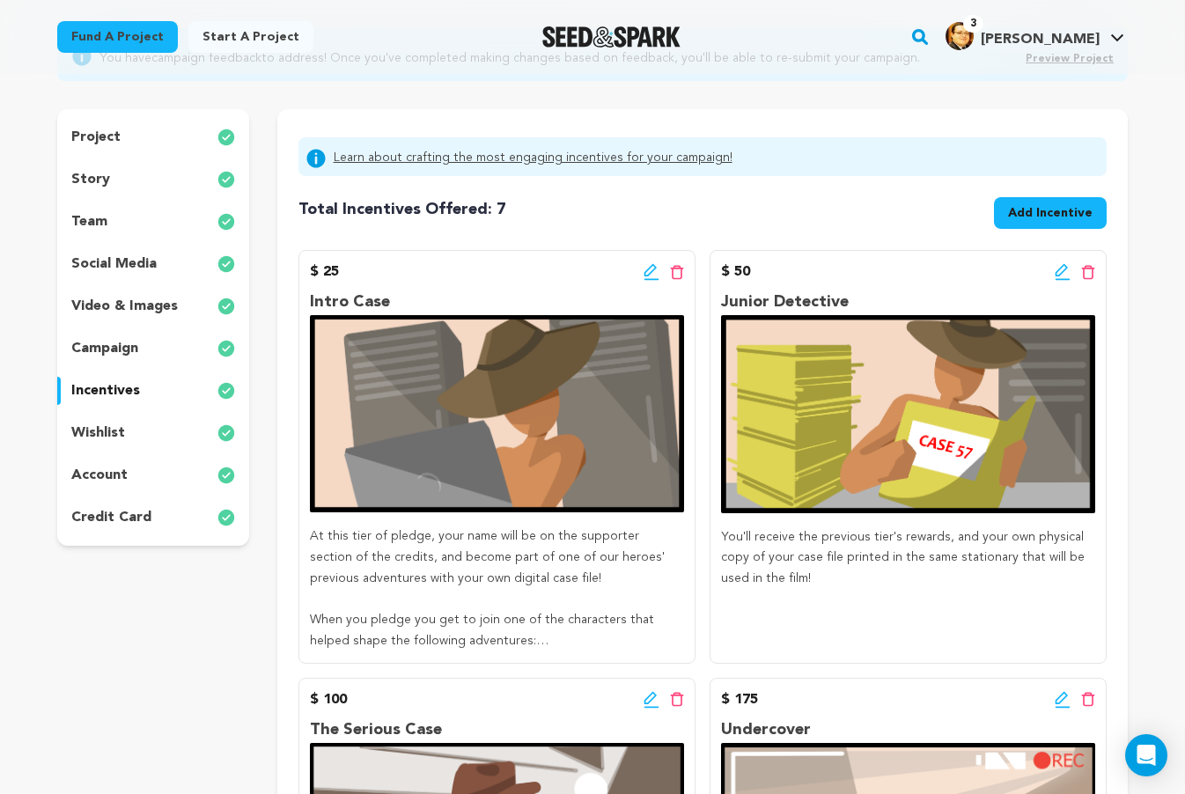
click at [650, 272] on icon at bounding box center [649, 270] width 12 height 12
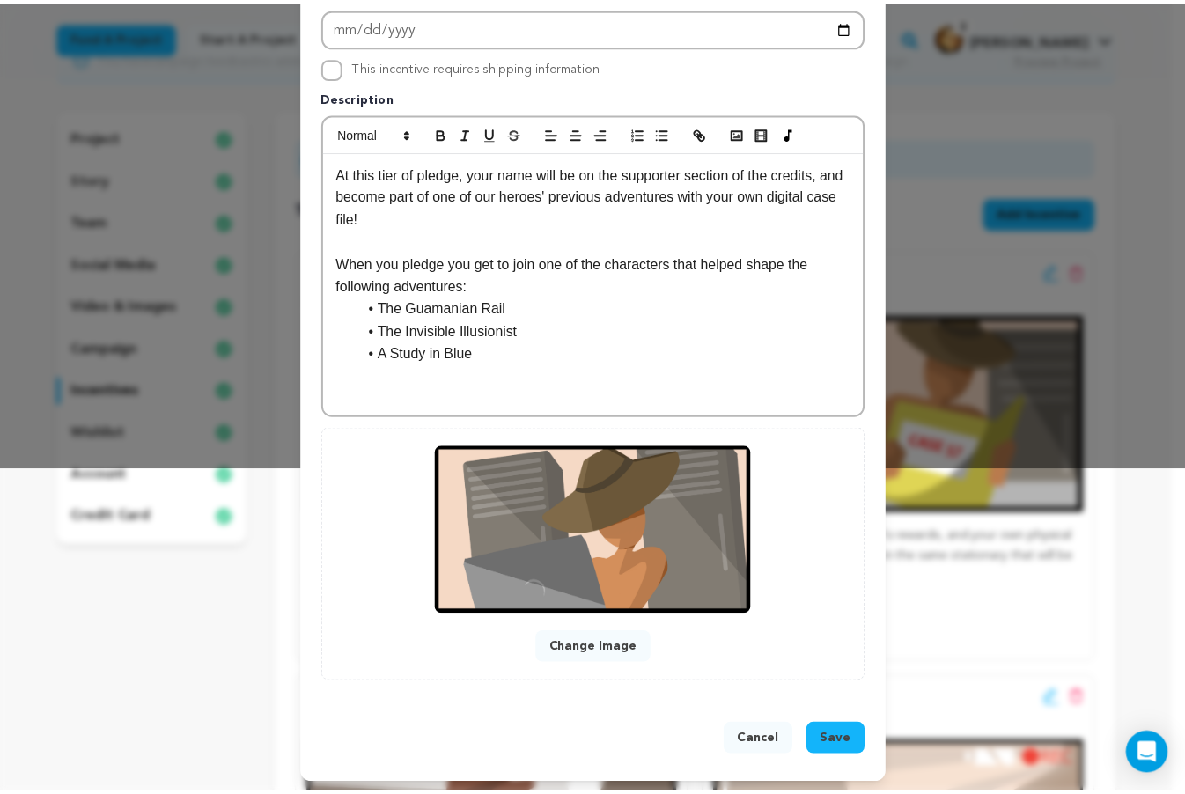
scroll to position [330, 0]
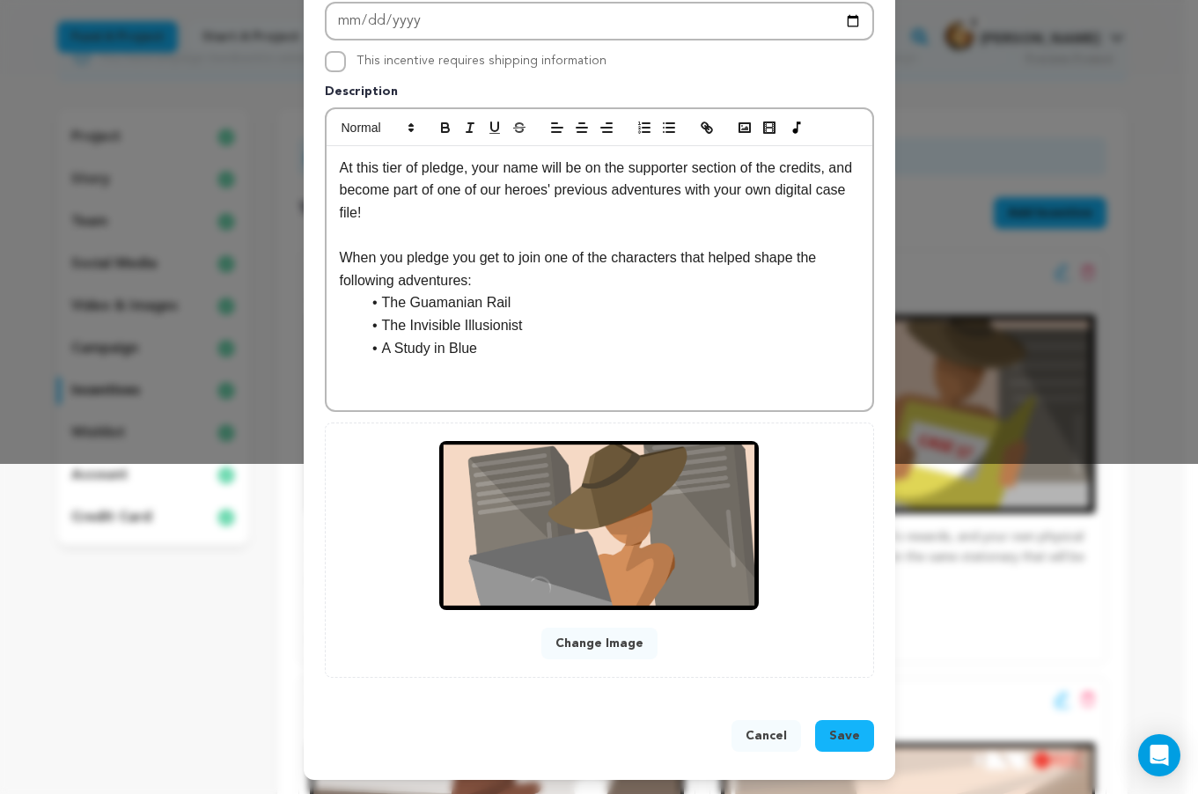
click at [752, 729] on button "Cancel" at bounding box center [766, 736] width 70 height 32
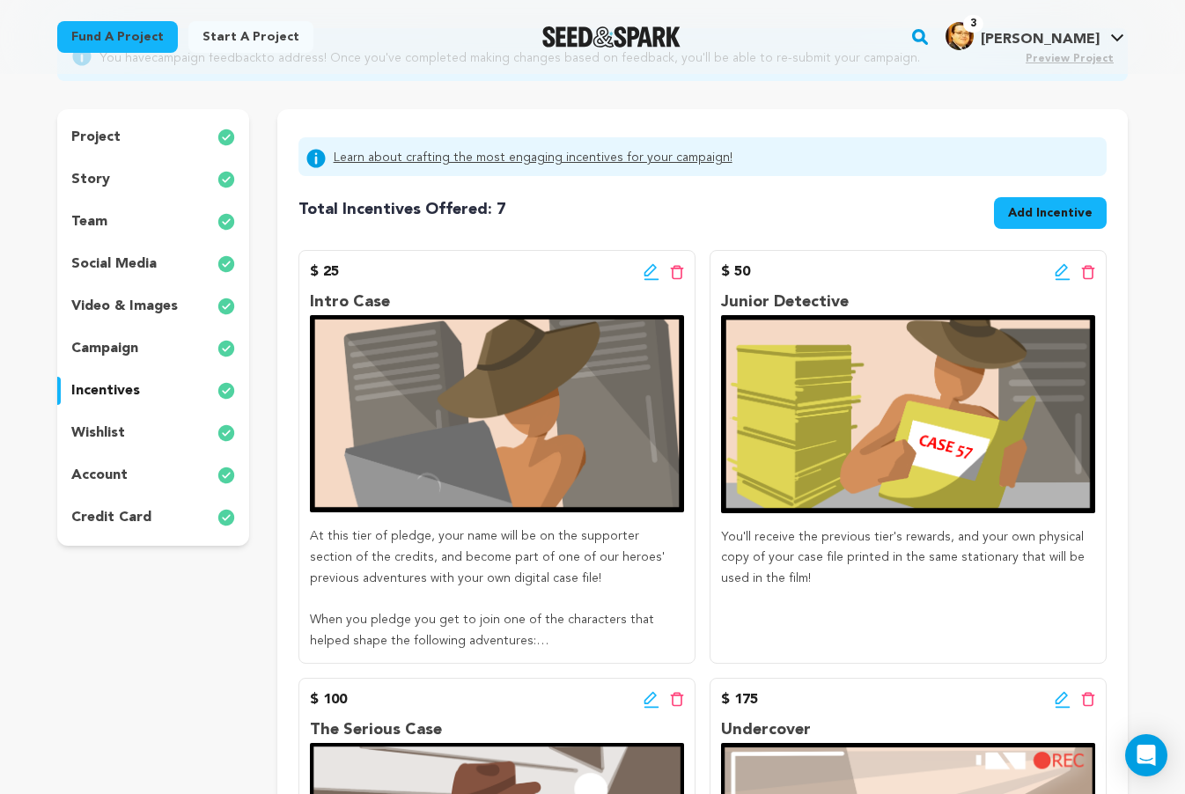
click at [433, 652] on li "The Guamanian Rail" at bounding box center [511, 662] width 304 height 21
